Goal: Task Accomplishment & Management: Use online tool/utility

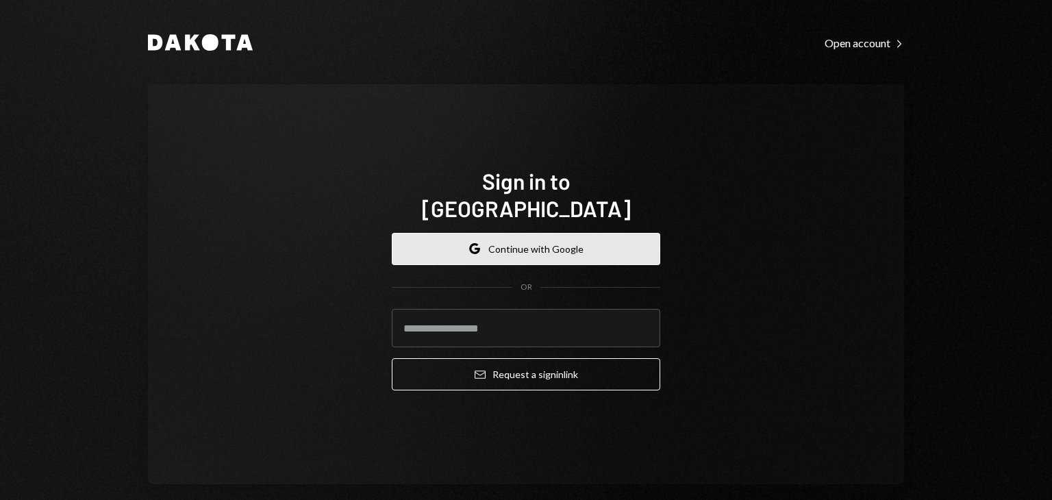
click at [481, 233] on button "Google Continue with Google" at bounding box center [526, 249] width 268 height 32
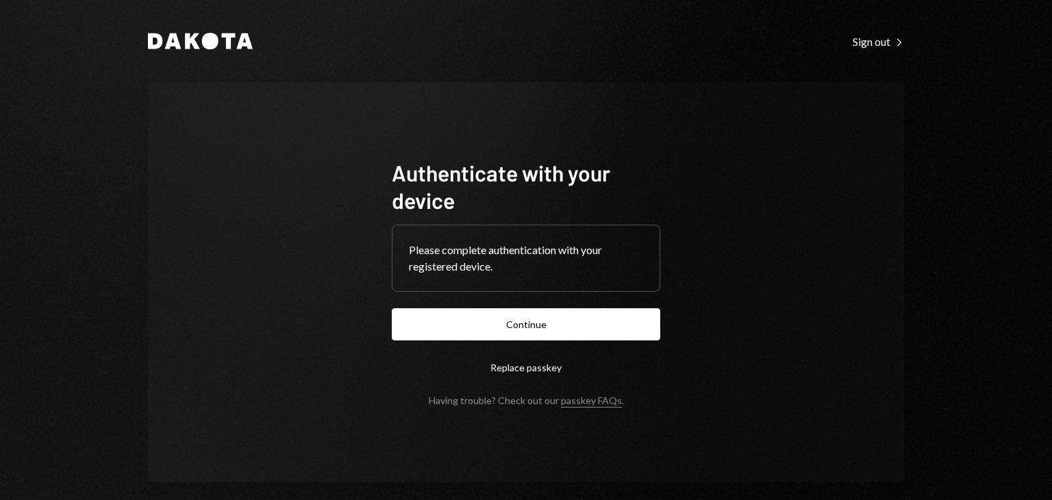
drag, startPoint x: 574, startPoint y: 331, endPoint x: 848, endPoint y: 144, distance: 332.1
click at [574, 330] on button "Continue" at bounding box center [526, 324] width 268 height 32
